Goal: Task Accomplishment & Management: Manage account settings

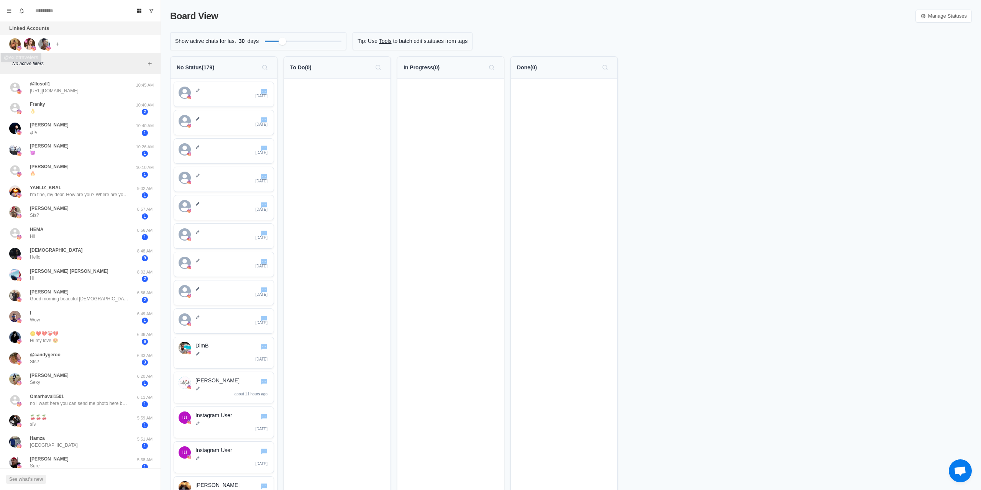
drag, startPoint x: 14, startPoint y: 47, endPoint x: 28, endPoint y: 45, distance: 13.9
click at [13, 47] on img at bounding box center [14, 43] width 11 height 11
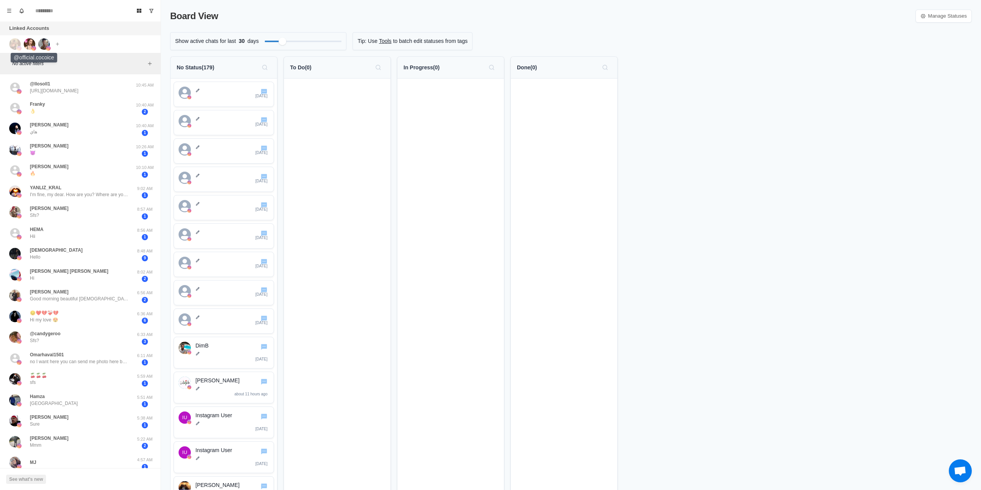
click at [31, 44] on img at bounding box center [29, 43] width 11 height 11
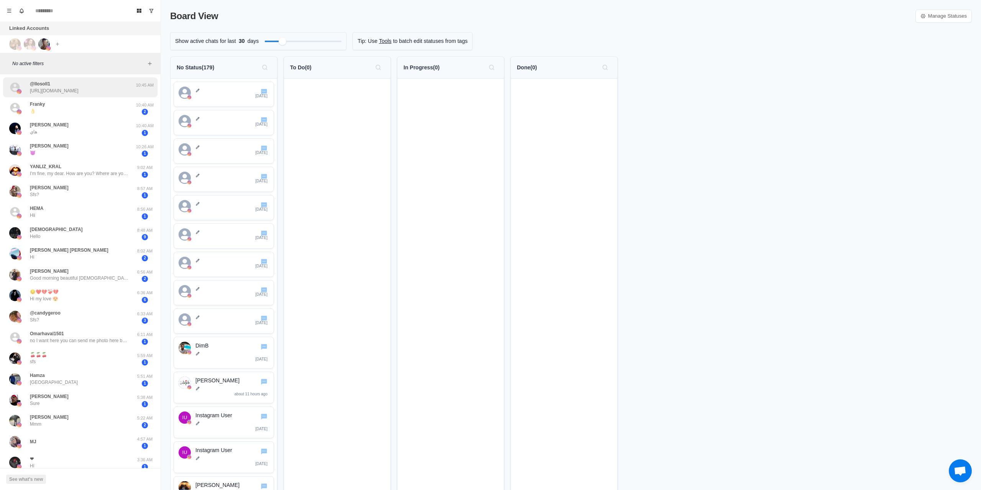
click at [76, 94] on div "@llosoll1 [URL][DOMAIN_NAME] 10:45 AM" at bounding box center [80, 87] width 154 height 20
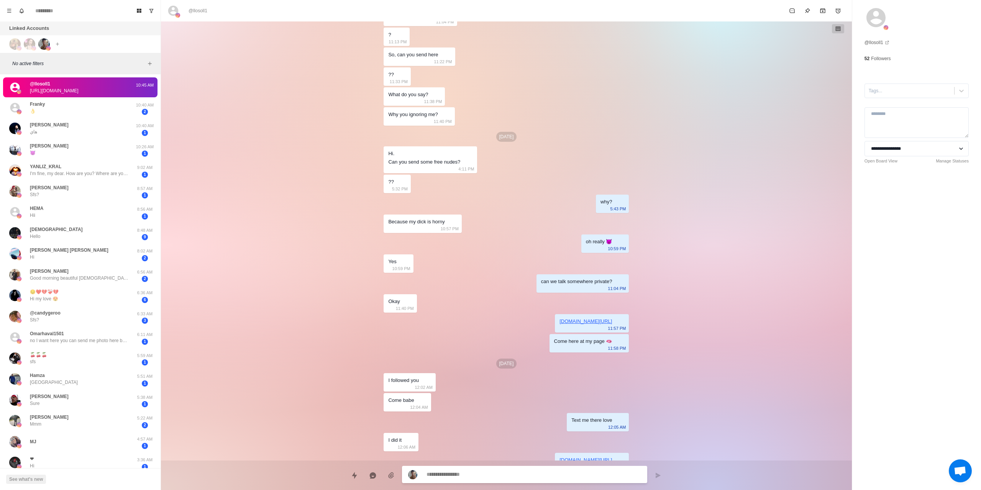
scroll to position [267, 0]
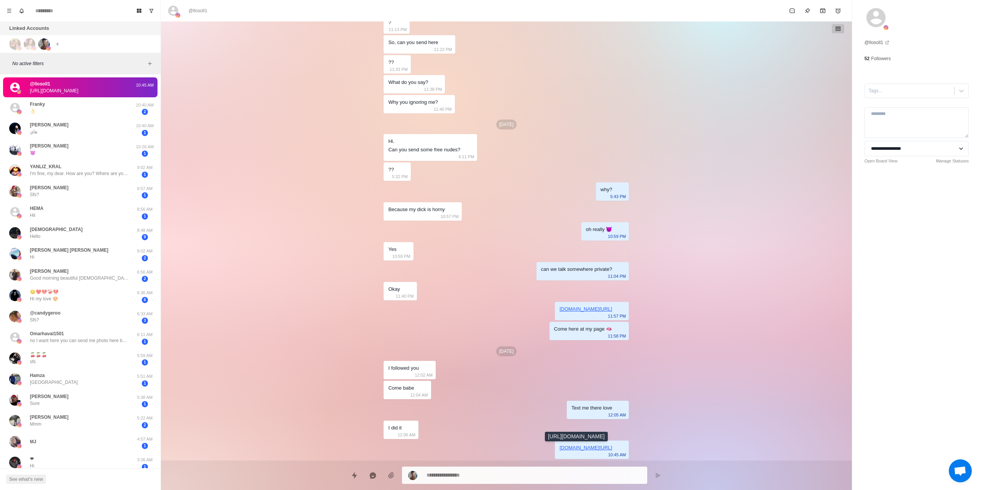
type textarea "*"
click at [7, 13] on icon "Menu" at bounding box center [9, 10] width 5 height 5
click at [39, 89] on button "Team" at bounding box center [46, 93] width 82 height 13
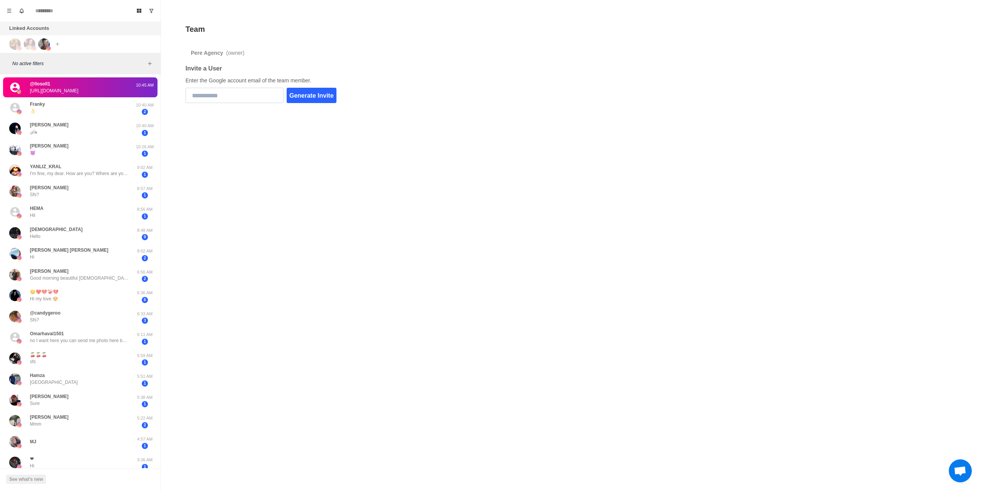
click at [242, 91] on input "email" at bounding box center [234, 95] width 98 height 15
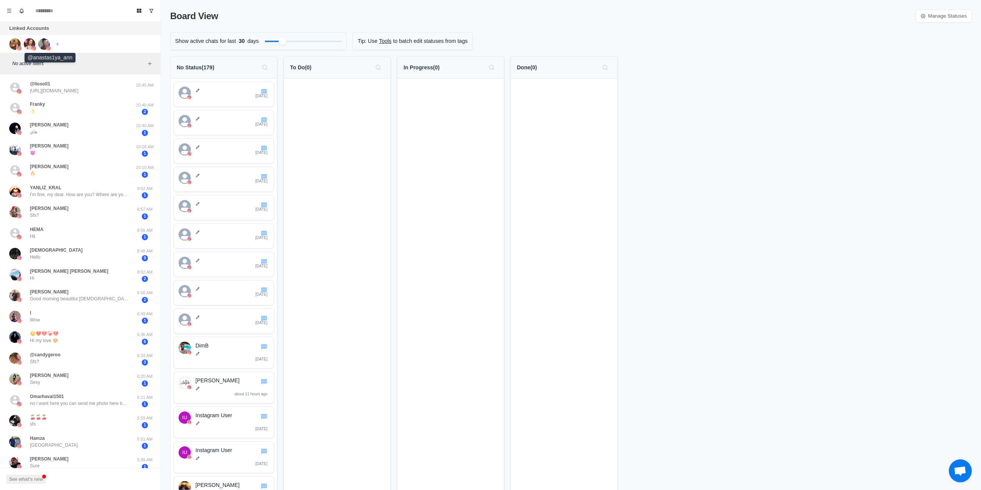
click at [43, 44] on img at bounding box center [43, 43] width 11 height 11
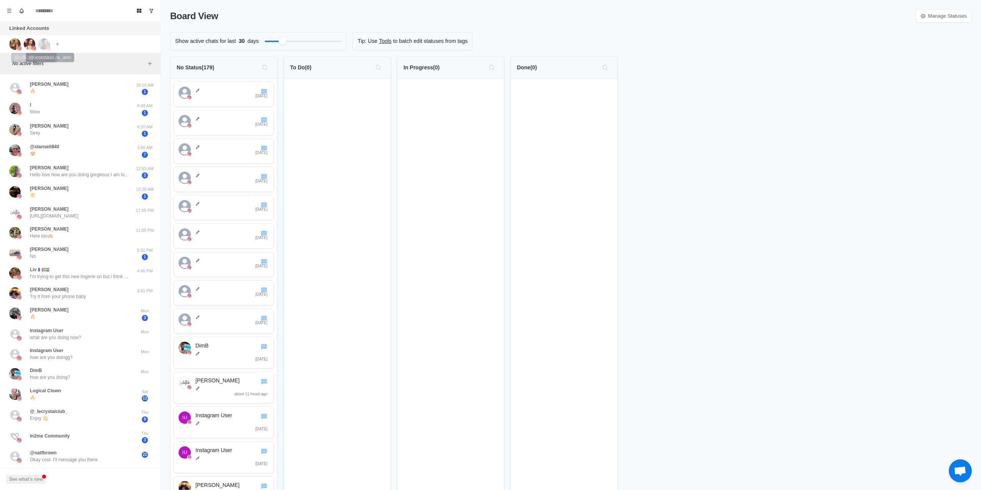
click at [30, 44] on img at bounding box center [29, 43] width 11 height 11
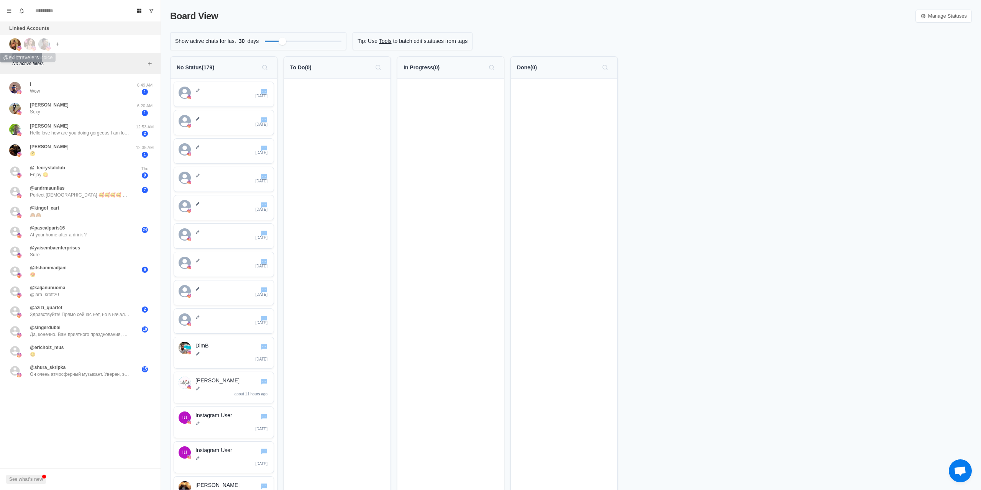
click at [14, 43] on img at bounding box center [14, 43] width 11 height 11
click at [41, 45] on img at bounding box center [43, 43] width 11 height 11
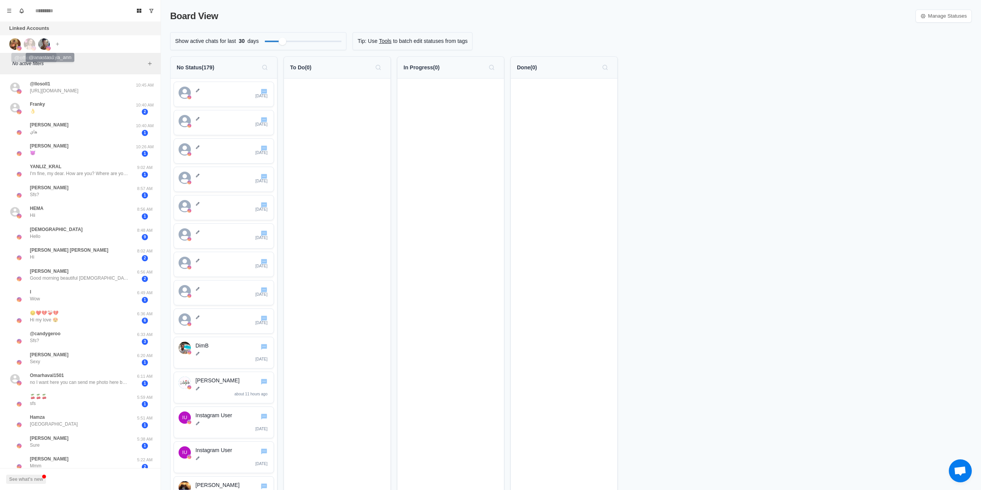
click at [17, 43] on img at bounding box center [14, 43] width 11 height 11
